Goal: Task Accomplishment & Management: Manage account settings

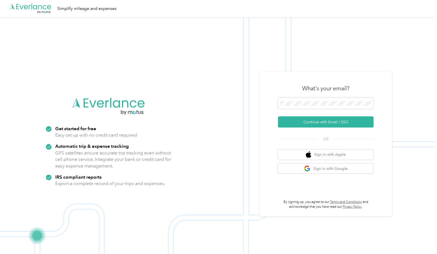
click at [336, 96] on div "What's your email?" at bounding box center [326, 88] width 96 height 19
click at [327, 121] on button "Continue with Email / SSO" at bounding box center [326, 121] width 96 height 11
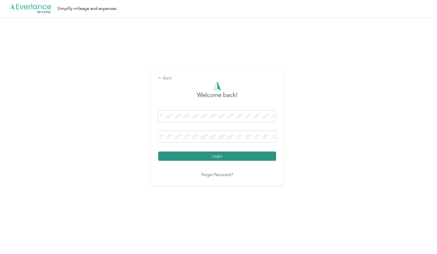
click at [225, 154] on button "Login" at bounding box center [217, 155] width 118 height 9
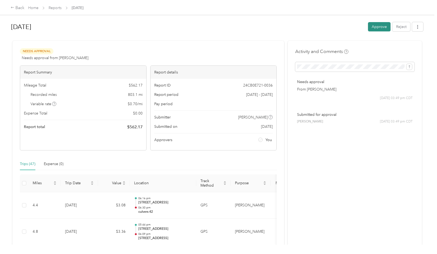
click at [373, 28] on button "Approve" at bounding box center [379, 26] width 23 height 9
